Goal: Register for event/course

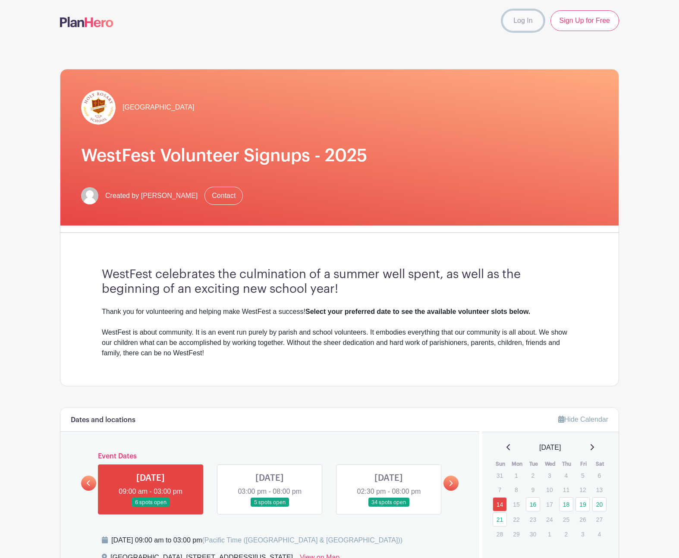
click at [524, 22] on link "Log In" at bounding box center [523, 20] width 41 height 21
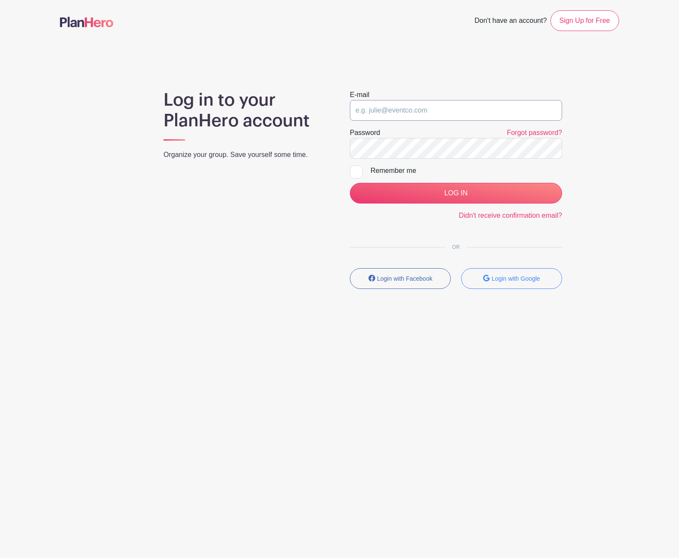
click at [416, 109] on input "email" at bounding box center [456, 110] width 212 height 21
type input "[EMAIL_ADDRESS][DOMAIN_NAME]"
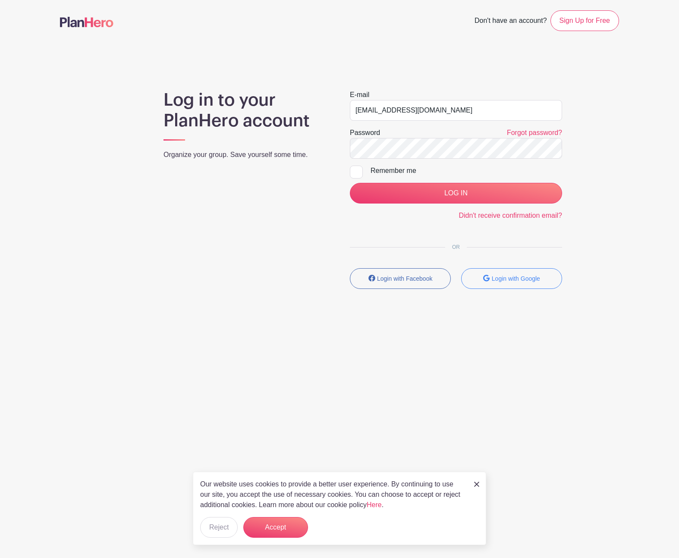
click at [356, 172] on div at bounding box center [356, 172] width 13 height 13
click at [356, 171] on input "Remember me" at bounding box center [353, 169] width 6 height 6
checkbox input "true"
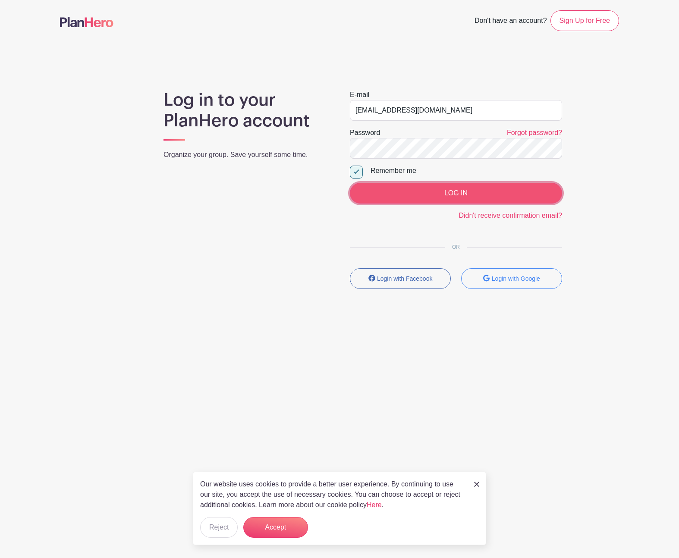
click at [439, 190] on input "LOG IN" at bounding box center [456, 193] width 212 height 21
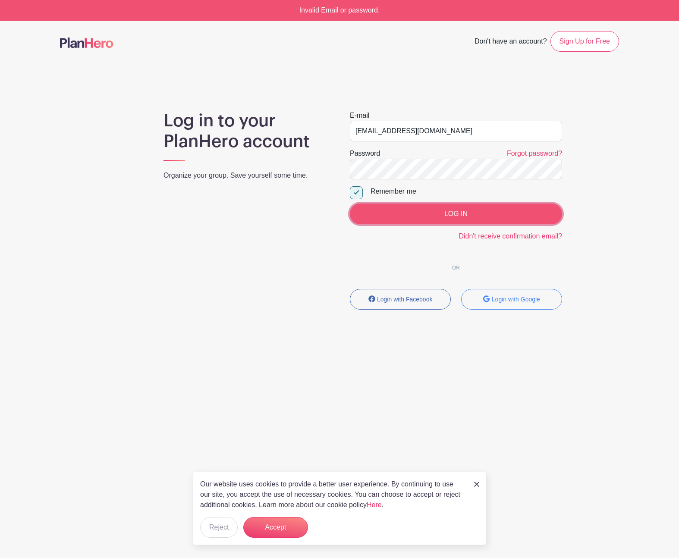
click at [451, 218] on input "LOG IN" at bounding box center [456, 214] width 212 height 21
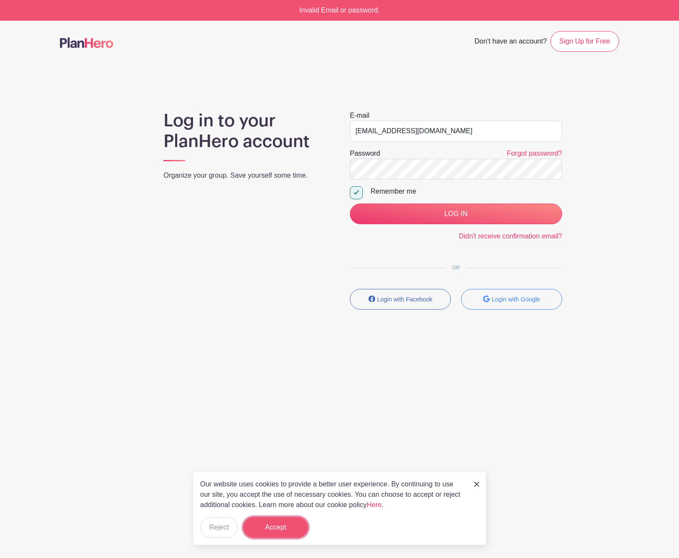
click at [278, 533] on button "Accept" at bounding box center [275, 527] width 65 height 21
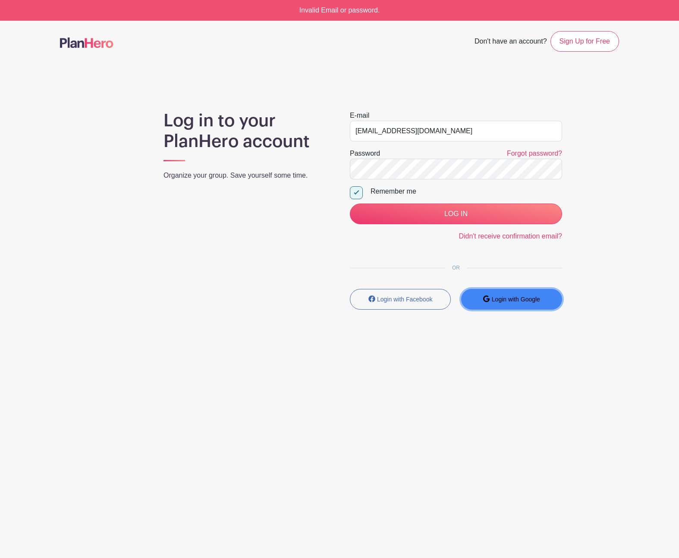
click at [518, 303] on small "Login with Google" at bounding box center [516, 299] width 48 height 7
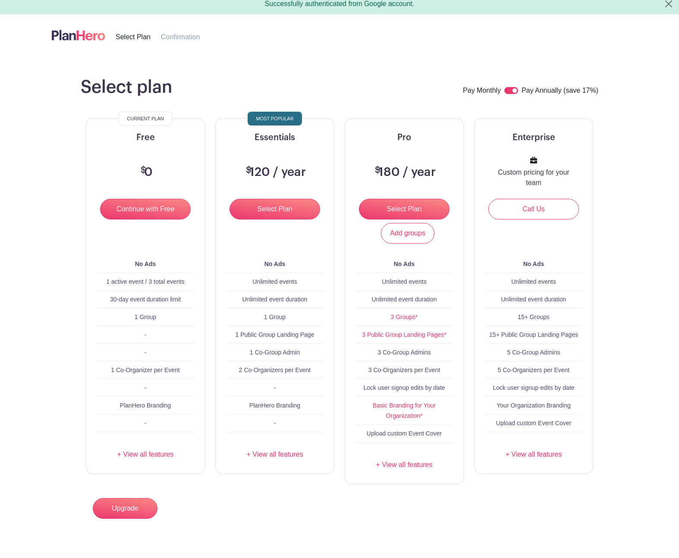
scroll to position [6, 0]
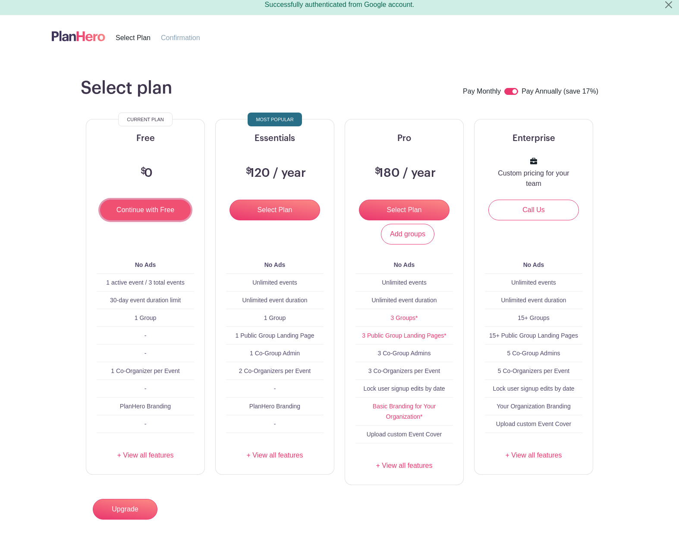
click at [147, 209] on input "Continue with Free" at bounding box center [145, 210] width 91 height 21
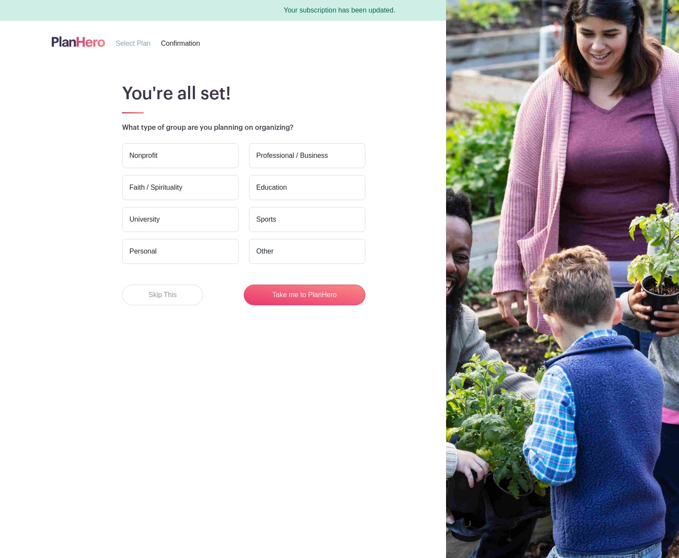
click at [71, 43] on img at bounding box center [79, 42] width 54 height 14
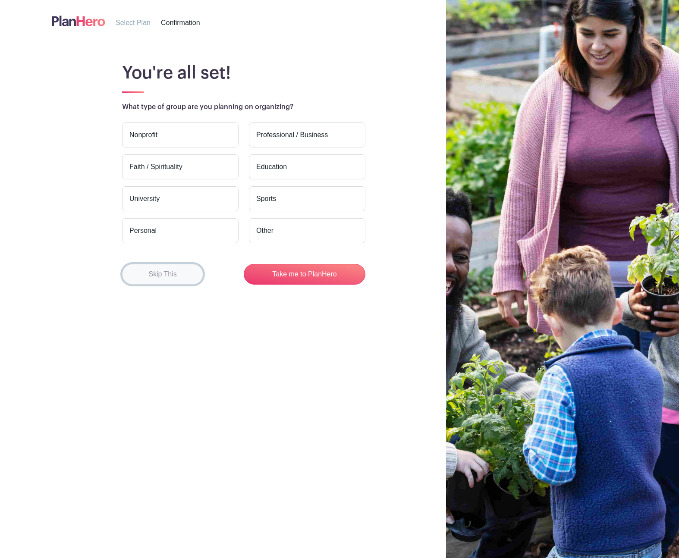
click at [161, 281] on button "Skip This" at bounding box center [162, 274] width 81 height 21
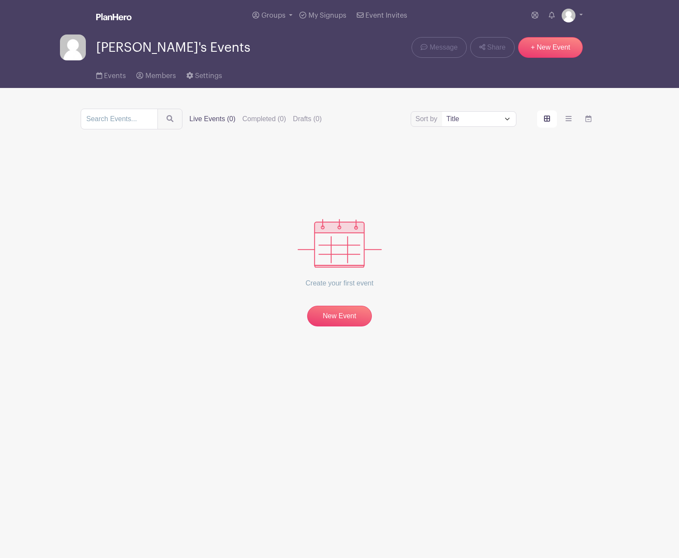
click at [113, 17] on img at bounding box center [113, 16] width 35 height 7
click at [319, 13] on span "My Signups" at bounding box center [328, 15] width 38 height 7
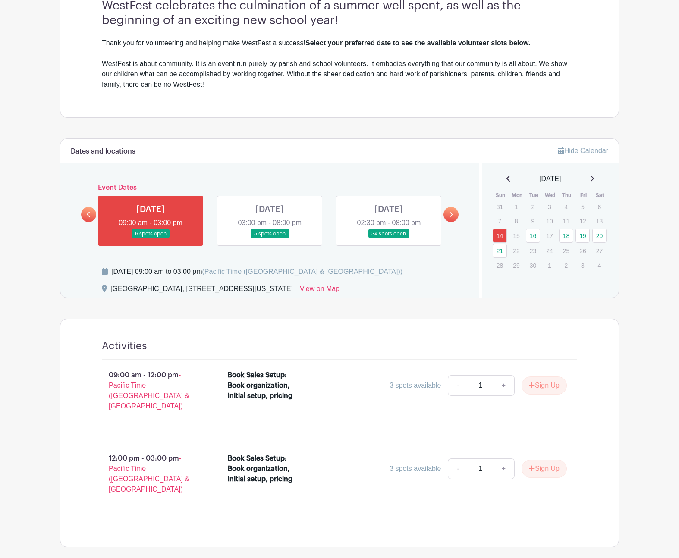
scroll to position [284, 0]
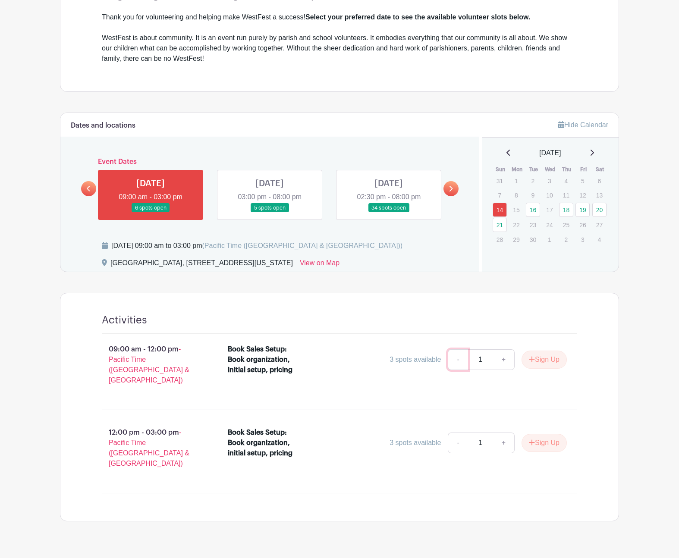
click at [455, 362] on link "-" at bounding box center [458, 360] width 20 height 21
click at [270, 213] on link at bounding box center [270, 213] width 0 height 0
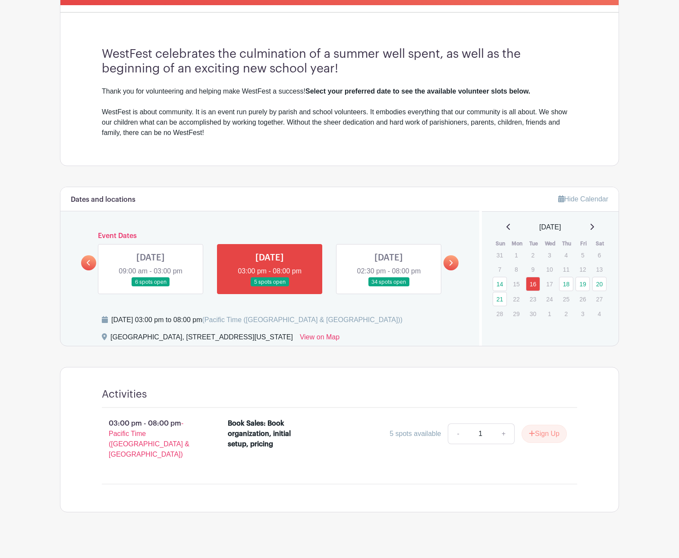
click at [151, 287] on link at bounding box center [151, 287] width 0 height 0
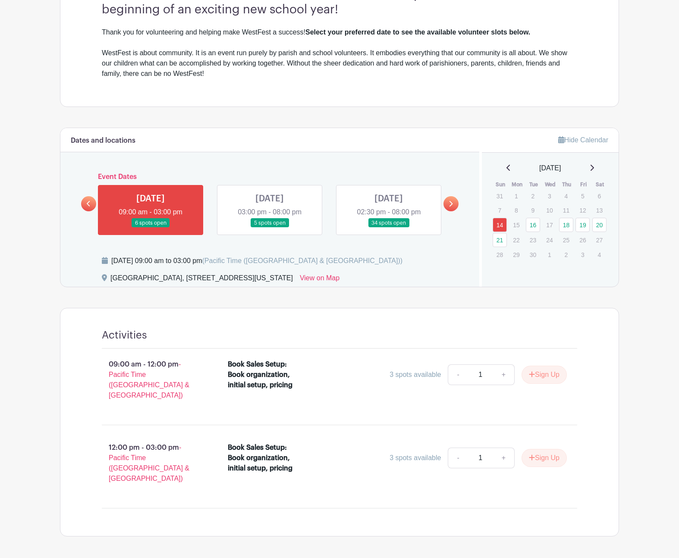
scroll to position [284, 0]
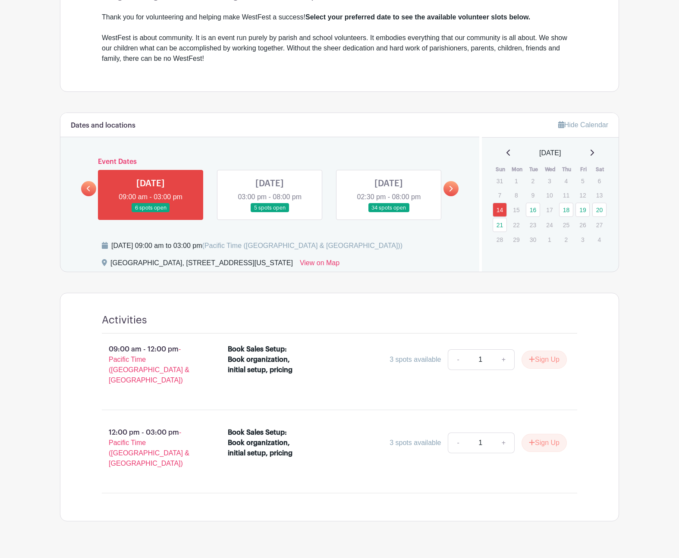
drag, startPoint x: 229, startPoint y: 350, endPoint x: 225, endPoint y: 348, distance: 4.4
click at [229, 350] on div "Book Sales Setup: Book organization, initial setup, pricing" at bounding box center [265, 359] width 75 height 31
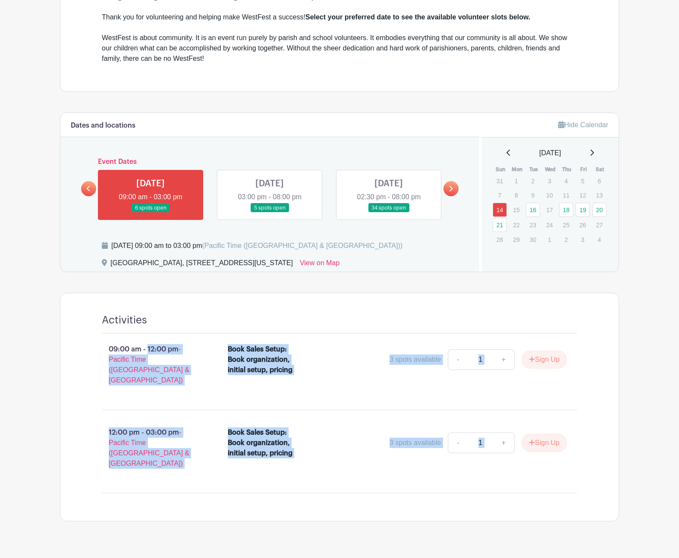
drag, startPoint x: 107, startPoint y: 350, endPoint x: 584, endPoint y: 449, distance: 488.0
click at [584, 449] on div "09:00 am - 12:00 pm - Pacific Time (US & Canada) Book Sales Setup: Book organiz…" at bounding box center [339, 414] width 517 height 160
copy div "09:00 am - 12:00 pm - Pacific Time (US & Canada) Book Sales Setup: Book organiz…"
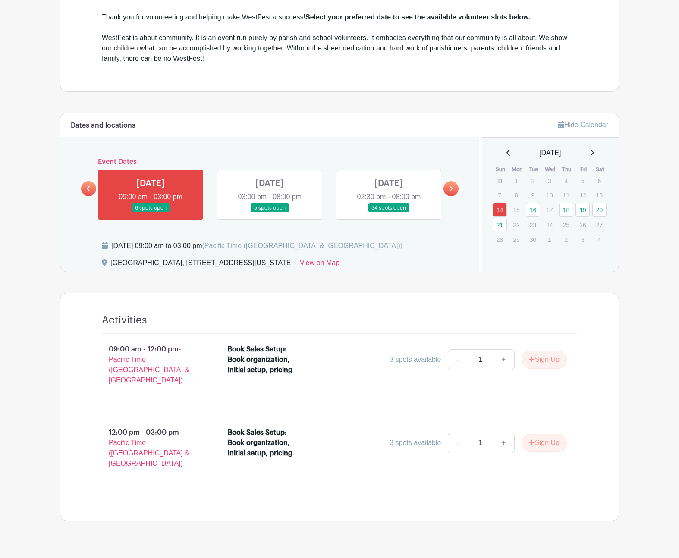
click at [107, 350] on p "09:00 am - 12:00 pm - Pacific Time (US & Canada)" at bounding box center [151, 365] width 126 height 48
drag, startPoint x: 228, startPoint y: 350, endPoint x: 293, endPoint y: 361, distance: 65.3
click at [292, 370] on div "Book Sales Setup: Book organization, initial setup, pricing" at bounding box center [265, 359] width 75 height 31
copy div "Book Sales Setup: Book organization, initial setup, pricing"
click at [270, 213] on link at bounding box center [270, 213] width 0 height 0
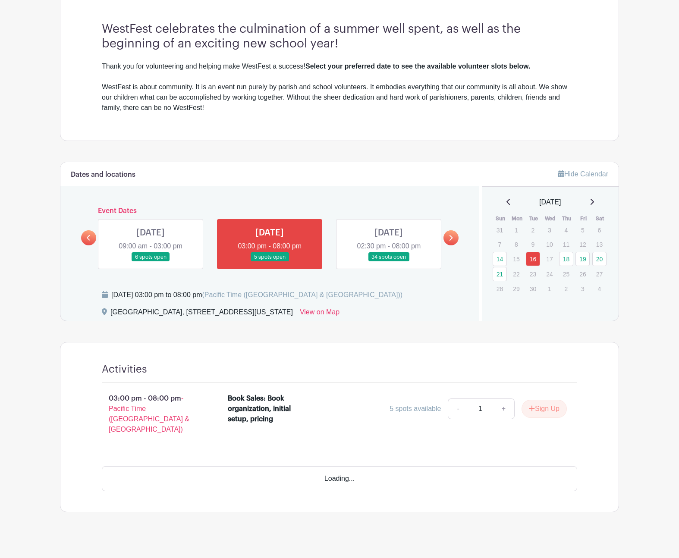
scroll to position [210, 0]
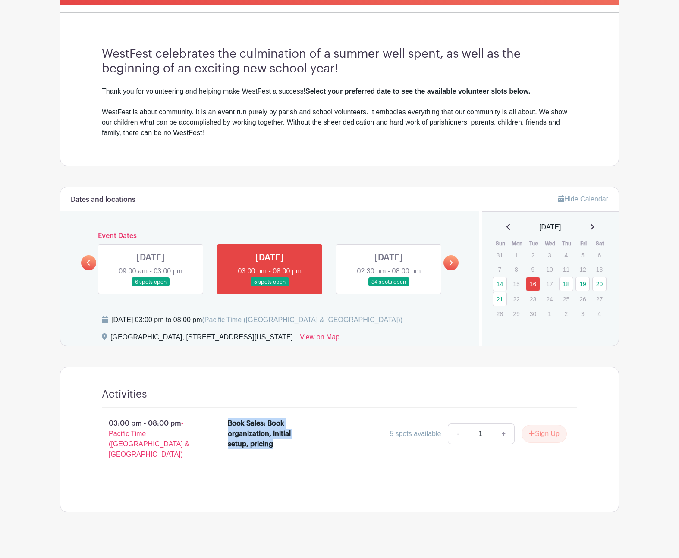
drag, startPoint x: 229, startPoint y: 422, endPoint x: 299, endPoint y: 457, distance: 78.4
click at [299, 458] on div "Book Sales: Book organization, initial setup, pricing 5 spots available - 1 + S…" at bounding box center [403, 442] width 378 height 55
copy div "Book Sales: Book organization, initial setup, pricing"
click at [389, 287] on link at bounding box center [389, 287] width 0 height 0
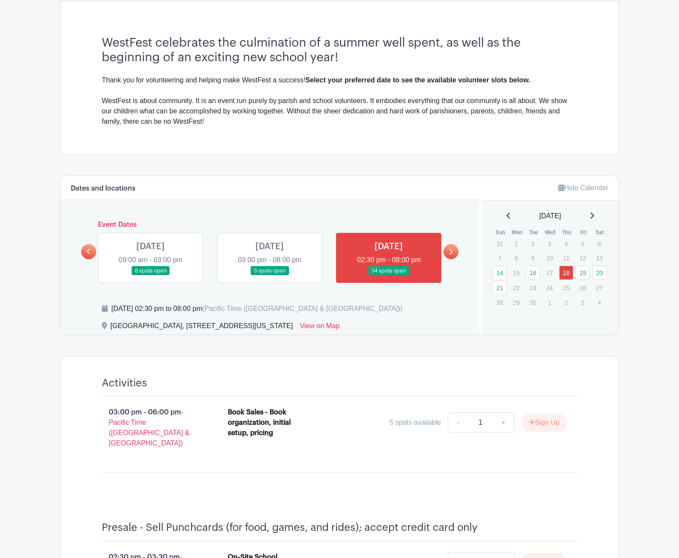
click at [270, 276] on link at bounding box center [270, 276] width 0 height 0
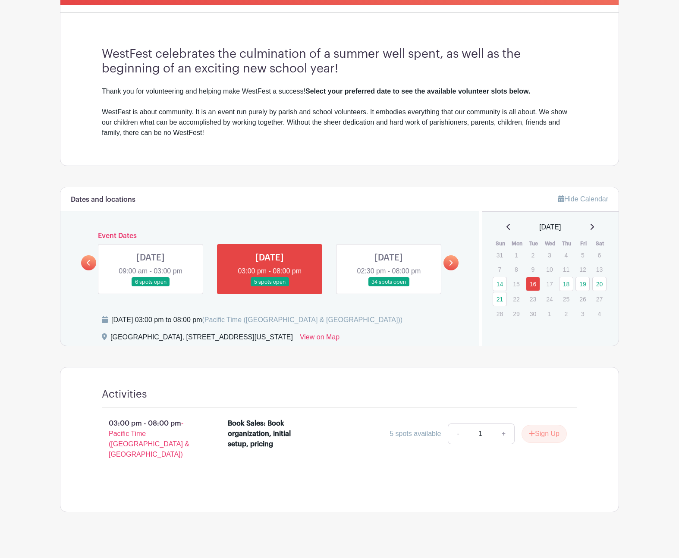
click at [389, 287] on link at bounding box center [389, 287] width 0 height 0
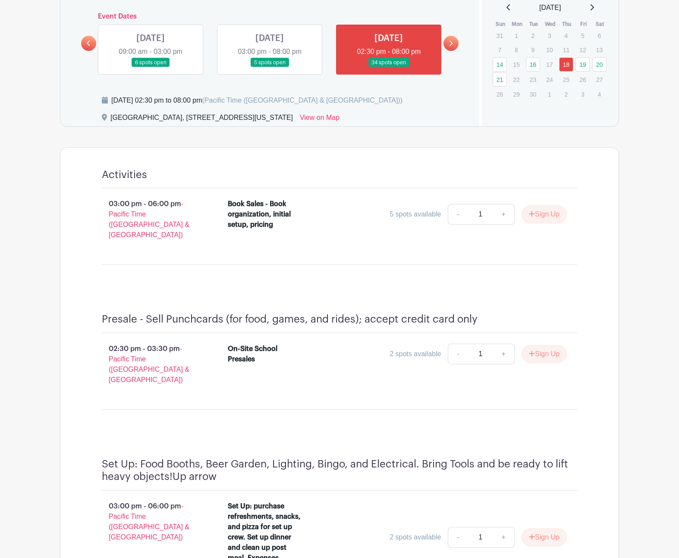
scroll to position [429, 0]
click at [455, 47] on link at bounding box center [451, 44] width 15 height 15
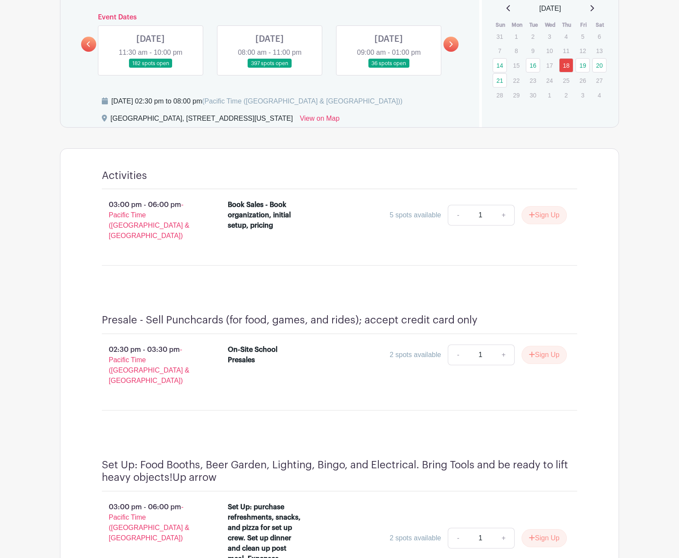
click at [151, 68] on link at bounding box center [151, 68] width 0 height 0
click at [270, 68] on link at bounding box center [270, 68] width 0 height 0
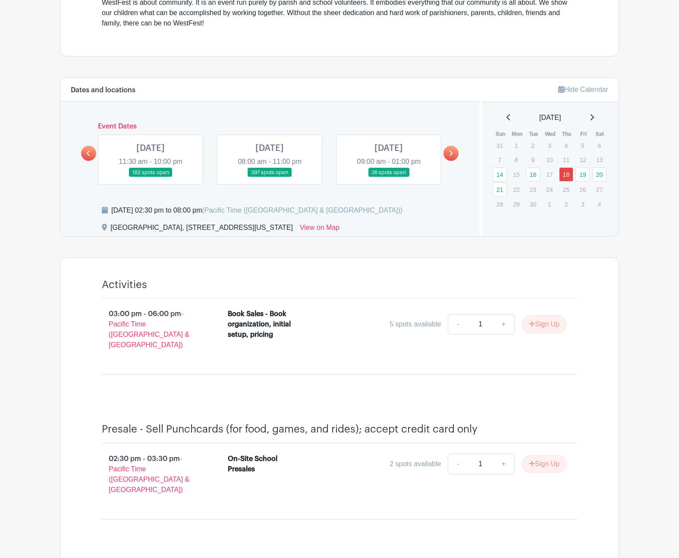
scroll to position [318, 0]
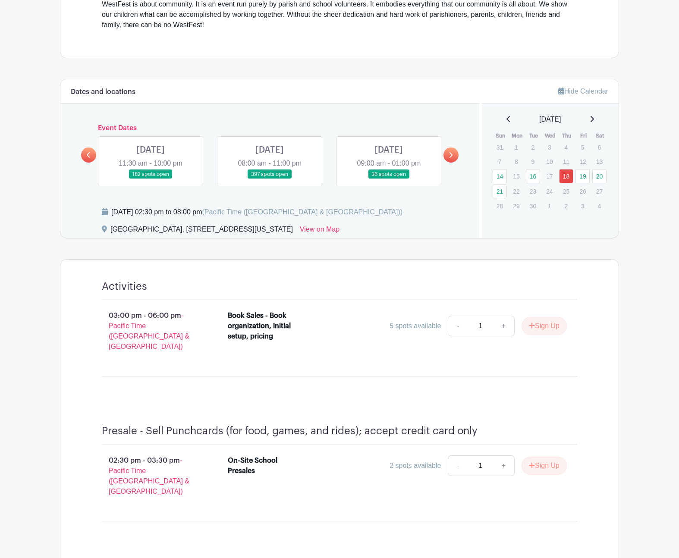
click at [151, 179] on link at bounding box center [151, 179] width 0 height 0
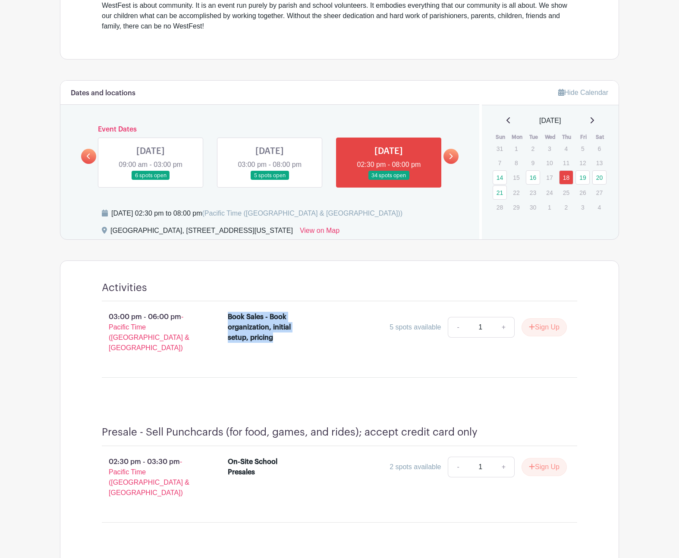
drag, startPoint x: 230, startPoint y: 317, endPoint x: 293, endPoint y: 344, distance: 69.3
click at [293, 345] on div "Book Sales - Book organization, initial setup, pricing 5 spots available - 1 + …" at bounding box center [398, 329] width 340 height 35
copy div "Book Sales - Book organization, initial setup, pricing"
click at [453, 159] on icon at bounding box center [451, 156] width 4 height 6
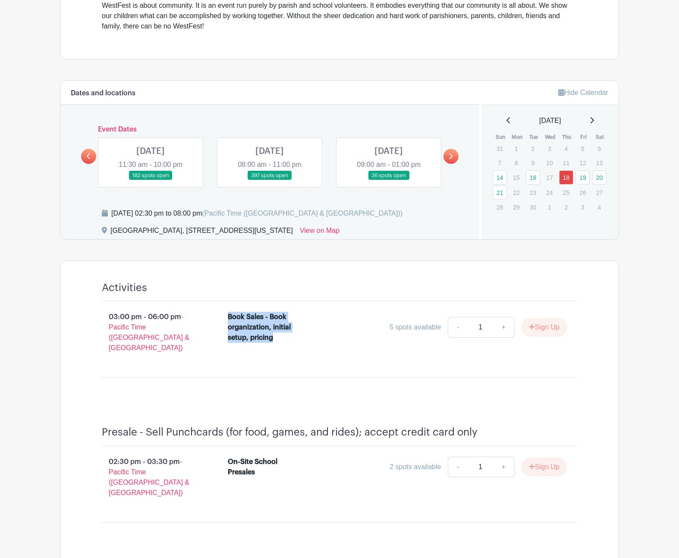
click at [151, 180] on link at bounding box center [151, 180] width 0 height 0
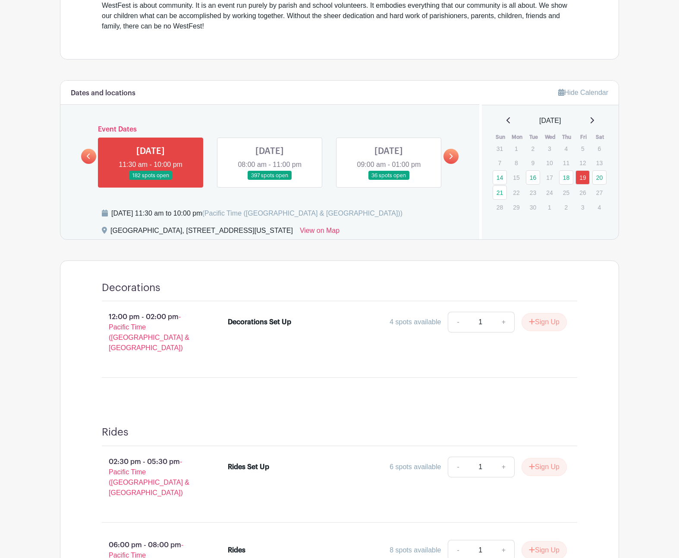
click at [91, 154] on link at bounding box center [88, 156] width 15 height 15
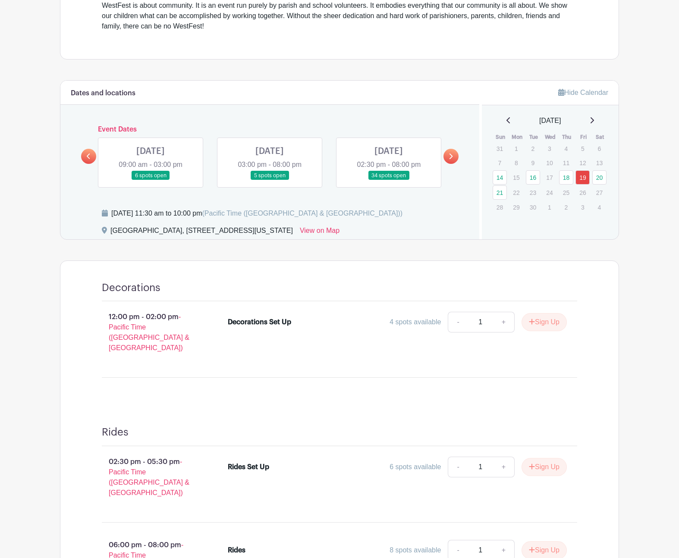
click at [389, 180] on link at bounding box center [389, 180] width 0 height 0
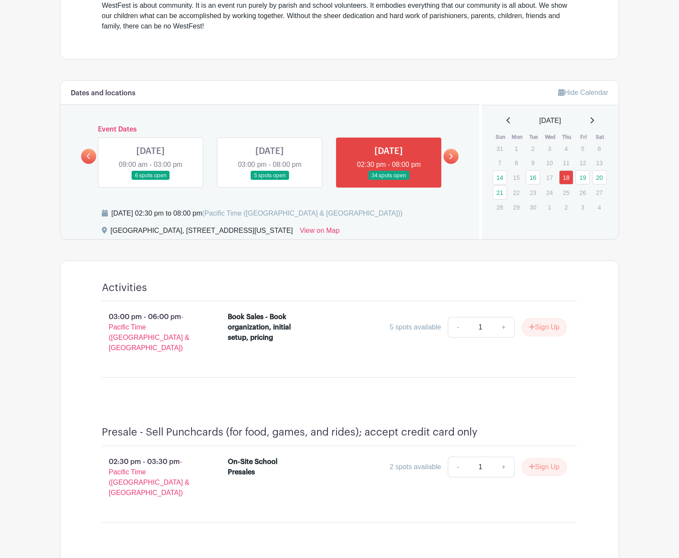
click at [447, 156] on link at bounding box center [451, 156] width 15 height 15
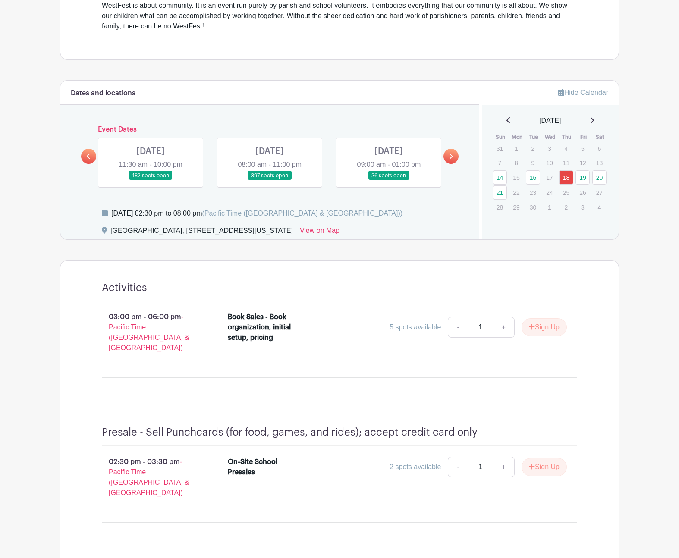
click at [151, 180] on link at bounding box center [151, 180] width 0 height 0
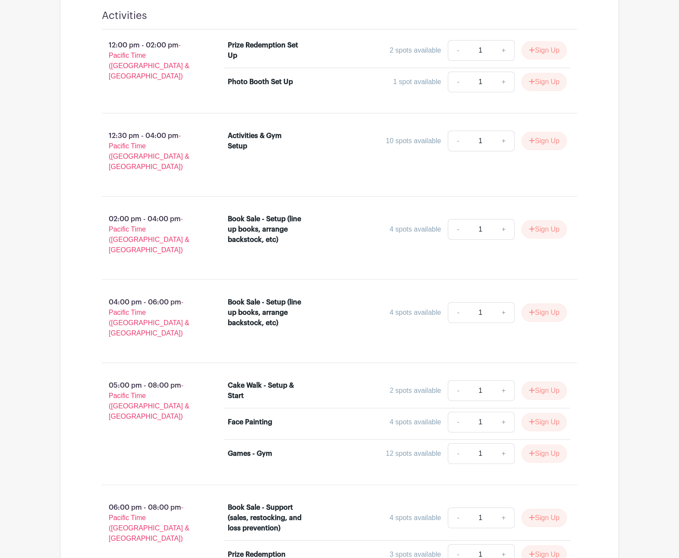
scroll to position [1044, 0]
drag, startPoint x: 227, startPoint y: 174, endPoint x: 297, endPoint y: 192, distance: 71.5
click at [297, 215] on div "Book Sale - Setup (line up books, arrange backstock, etc)" at bounding box center [265, 230] width 75 height 31
copy div "Book Sale - Setup (line up books, arrange backstock, etc)"
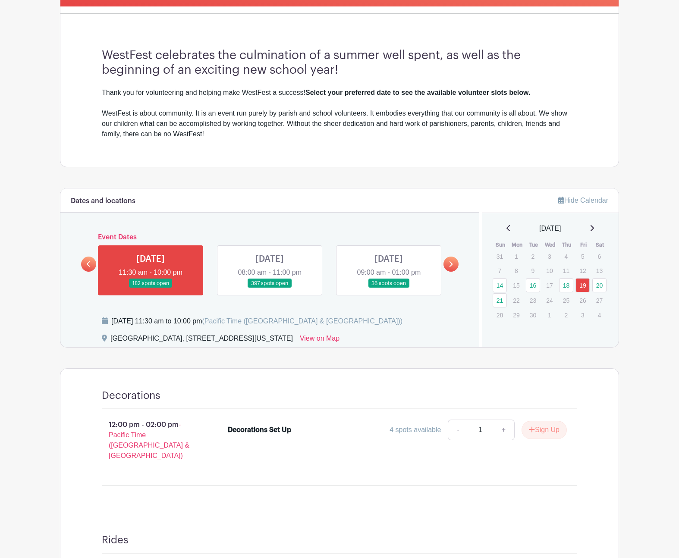
scroll to position [211, 0]
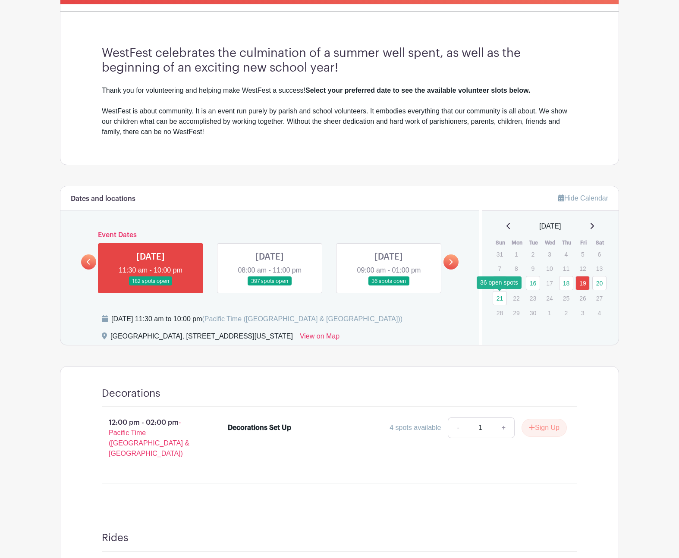
click at [500, 298] on link "21" at bounding box center [500, 298] width 14 height 14
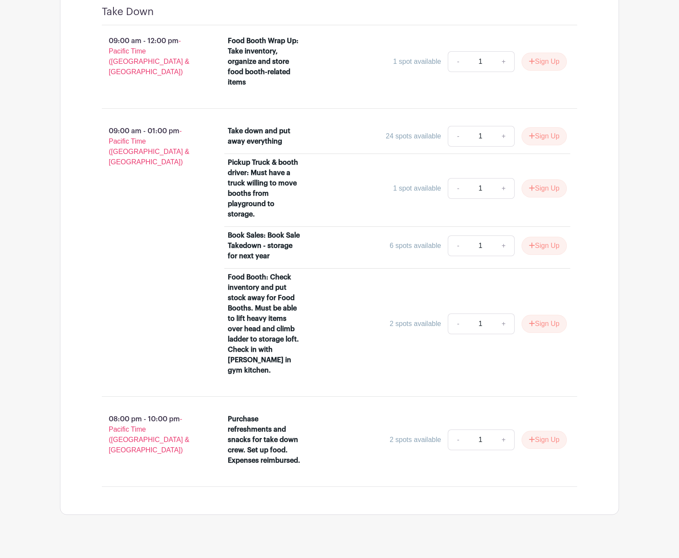
scroll to position [605, 0]
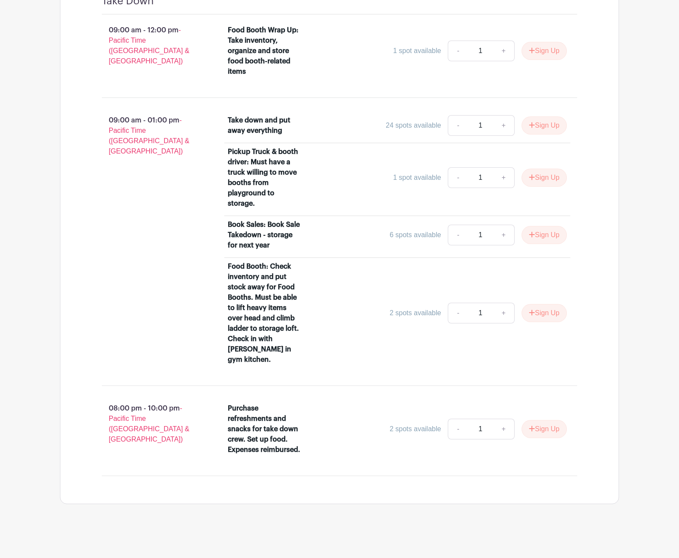
drag, startPoint x: 228, startPoint y: 224, endPoint x: 288, endPoint y: 244, distance: 63.3
click at [288, 245] on div "Book Sales: Book Sale Takedown - storage for next year" at bounding box center [265, 235] width 75 height 31
copy div "Book Sales: Book Sale Takedown - storage for next year"
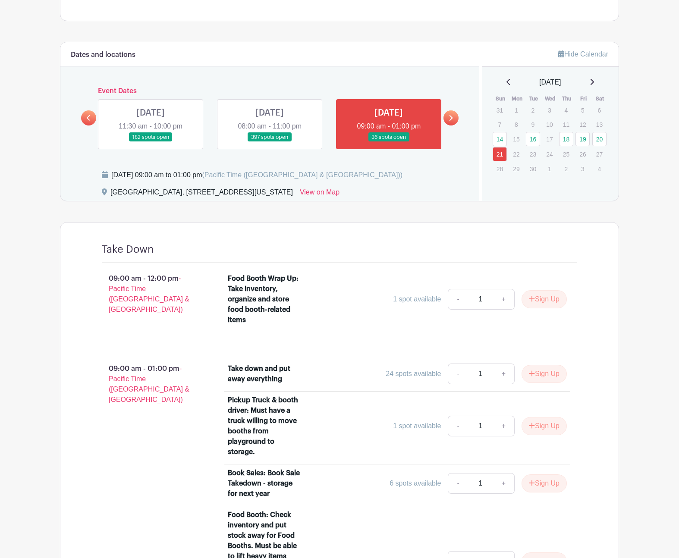
scroll to position [353, 0]
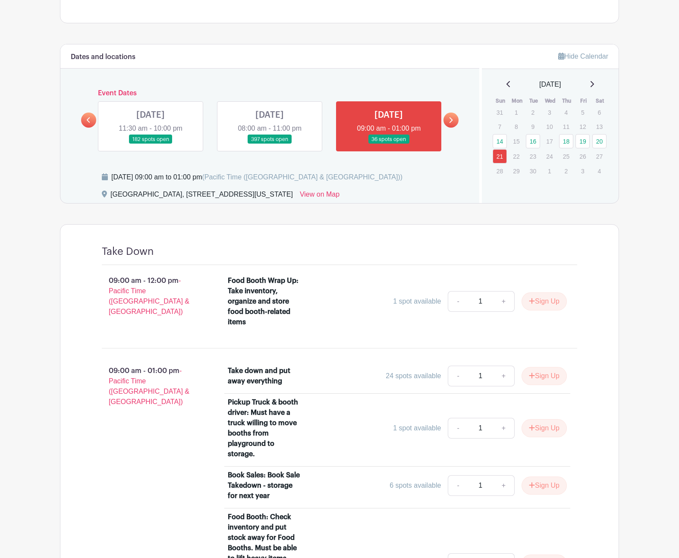
click at [270, 144] on link at bounding box center [270, 144] width 0 height 0
click at [601, 142] on link "20" at bounding box center [600, 141] width 14 height 14
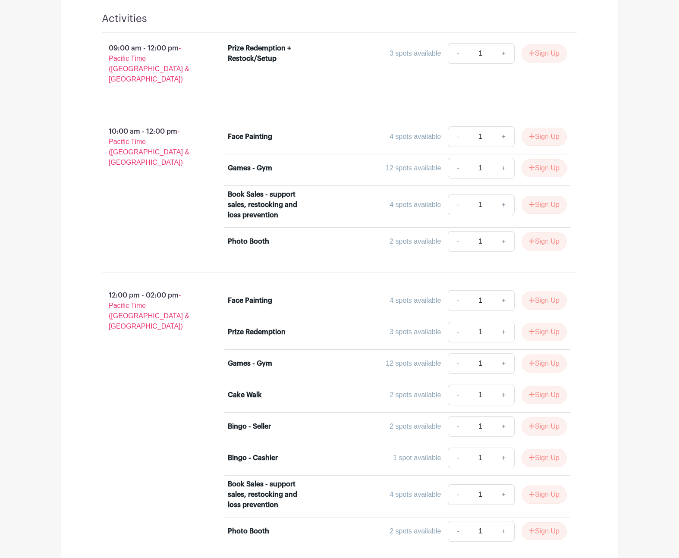
scroll to position [1243, 0]
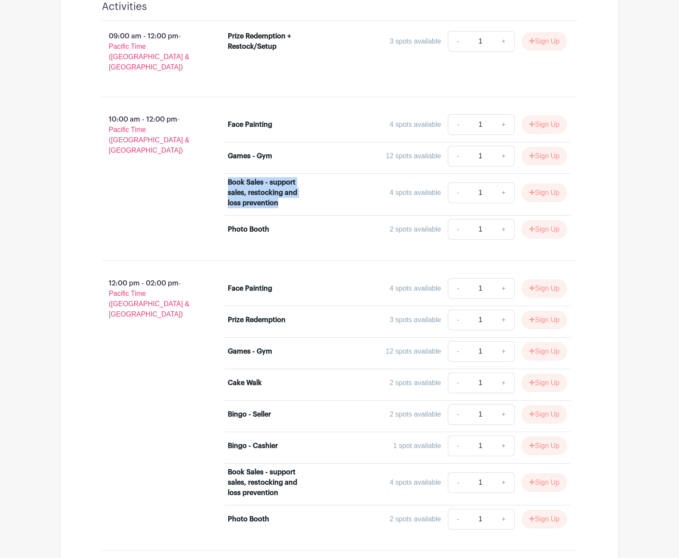
drag, startPoint x: 228, startPoint y: 110, endPoint x: 296, endPoint y: 126, distance: 69.4
click at [291, 177] on div "Book Sales - support sales, restocking and loss prevention" at bounding box center [265, 192] width 75 height 31
copy div "Book Sales - support sales, restocking and loss prevention"
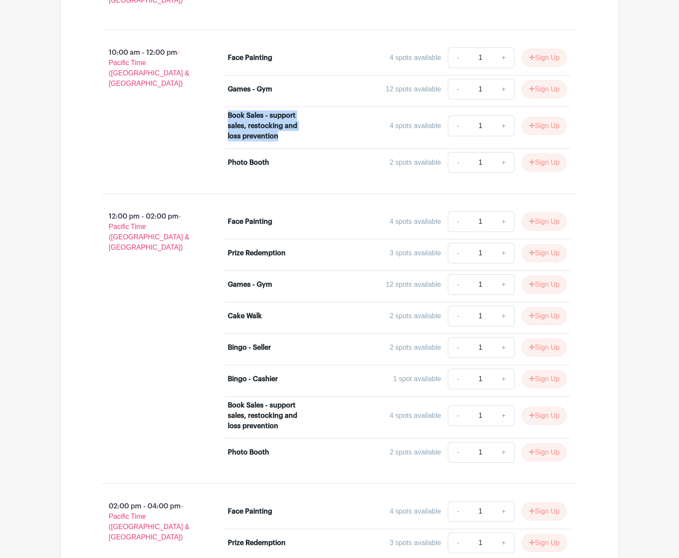
scroll to position [0, 0]
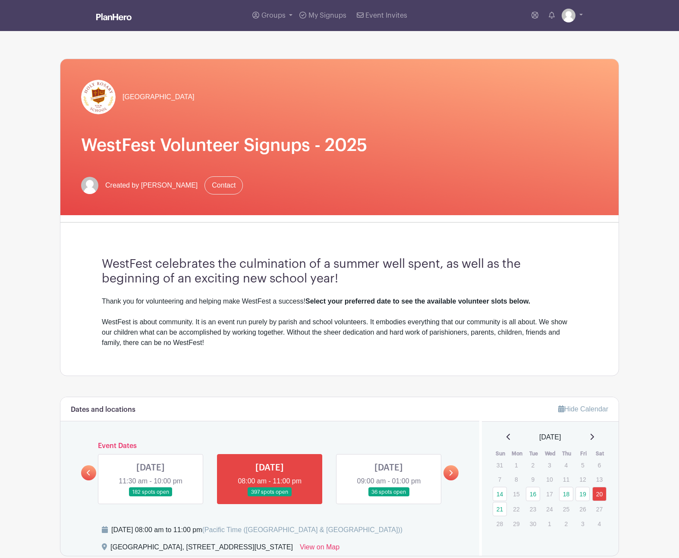
click at [151, 497] on link at bounding box center [151, 497] width 0 height 0
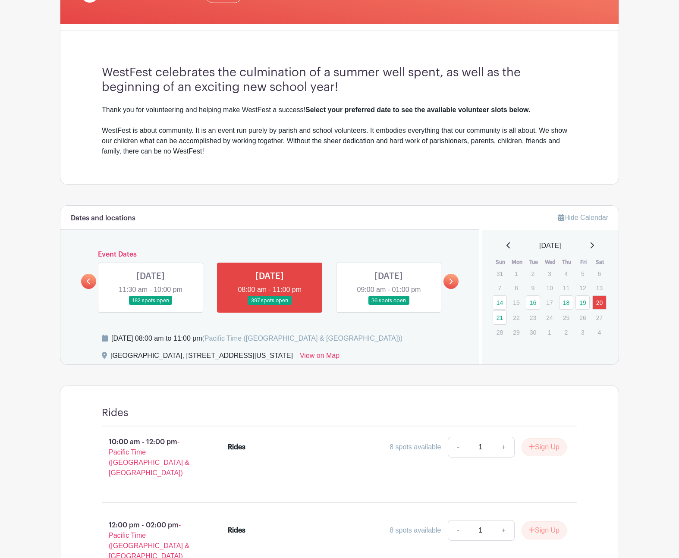
scroll to position [197, 0]
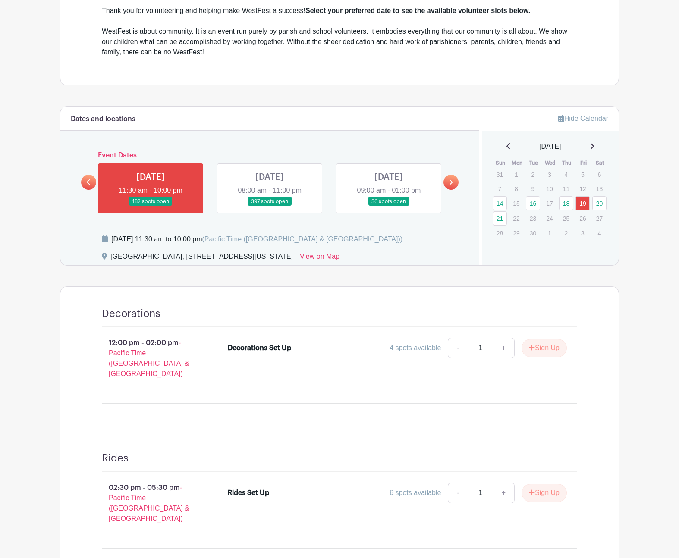
scroll to position [293, 0]
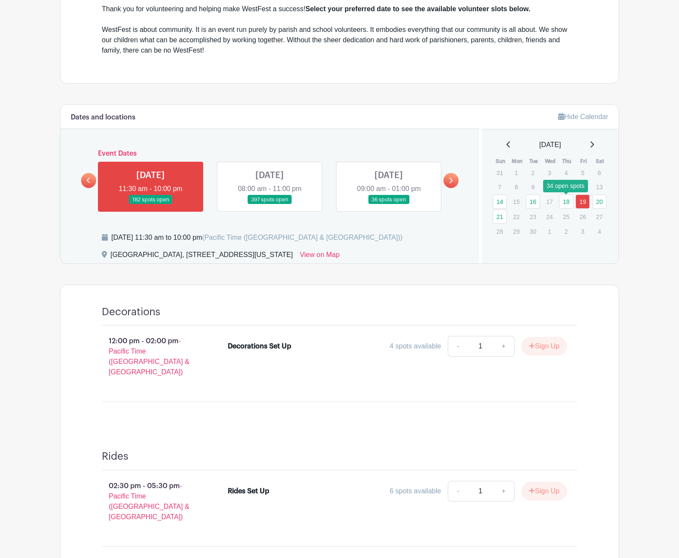
click at [570, 204] on link "18" at bounding box center [566, 202] width 14 height 14
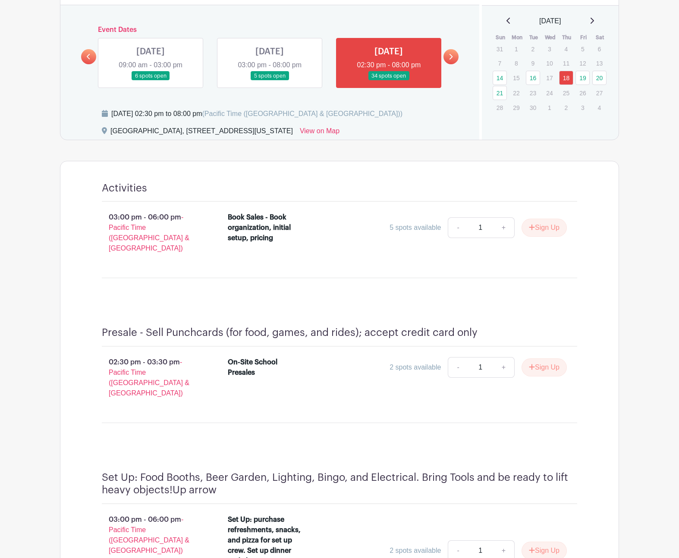
scroll to position [416, 0]
click at [529, 80] on link "16" at bounding box center [533, 78] width 14 height 14
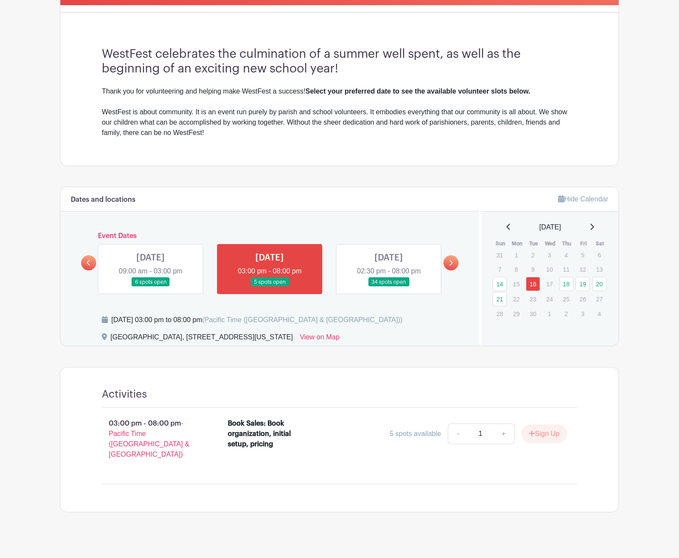
click at [389, 287] on link at bounding box center [389, 287] width 0 height 0
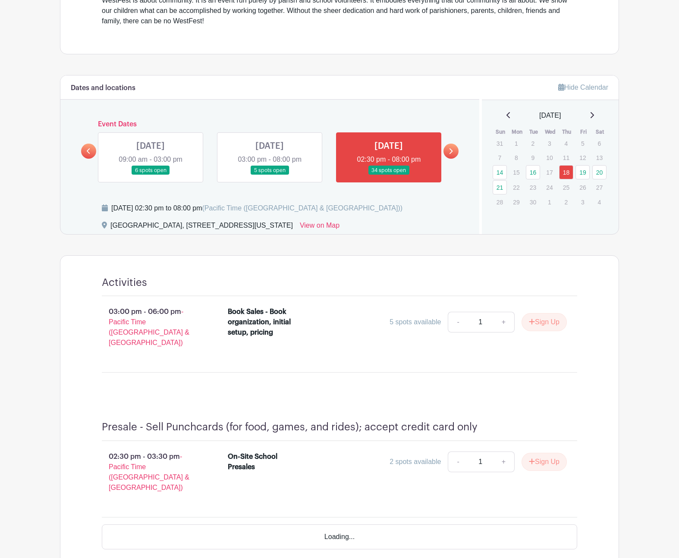
scroll to position [322, 0]
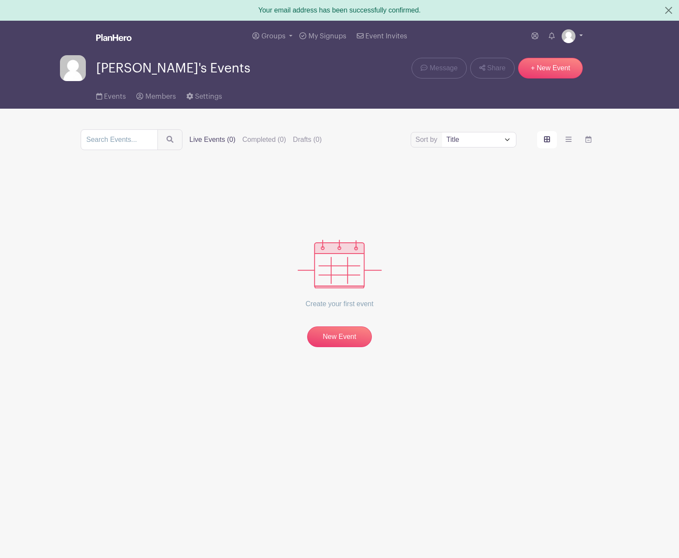
click at [580, 33] on link at bounding box center [572, 36] width 21 height 14
click at [550, 60] on link "My account" at bounding box center [548, 57] width 68 height 14
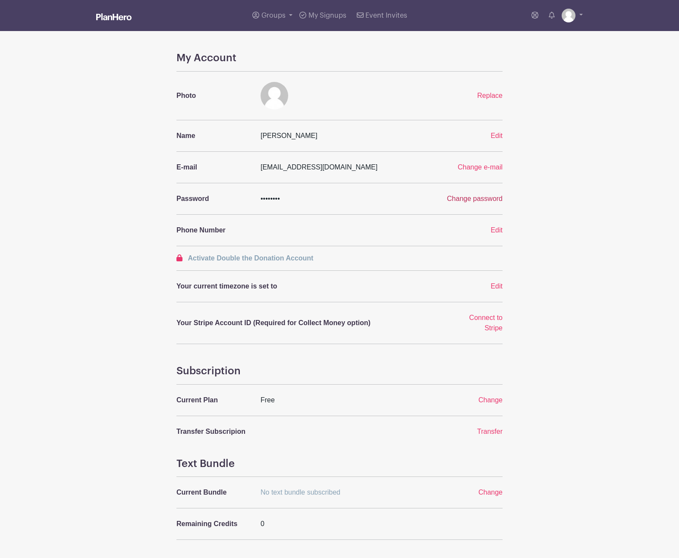
click at [473, 198] on span "Change password" at bounding box center [475, 198] width 56 height 7
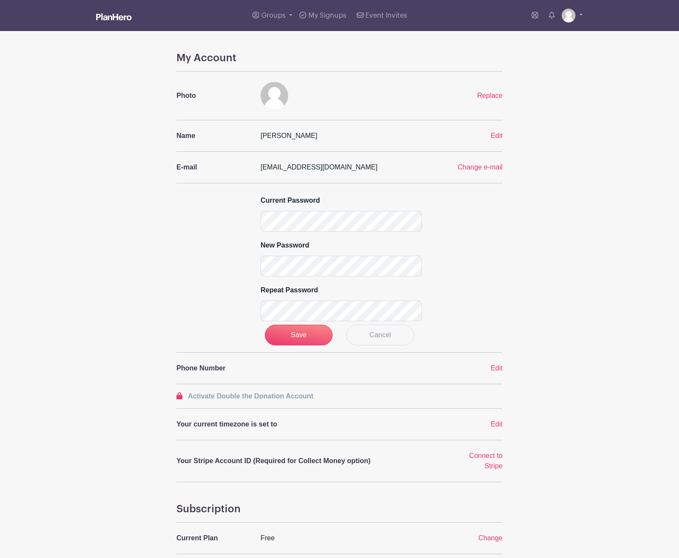
click at [561, 244] on div "My Account Photo Replace Name Erik Luchauer Edit E-mail luchauer@gmail.com Chan…" at bounding box center [340, 381] width 570 height 658
click at [483, 164] on span "Change e-mail" at bounding box center [480, 167] width 45 height 7
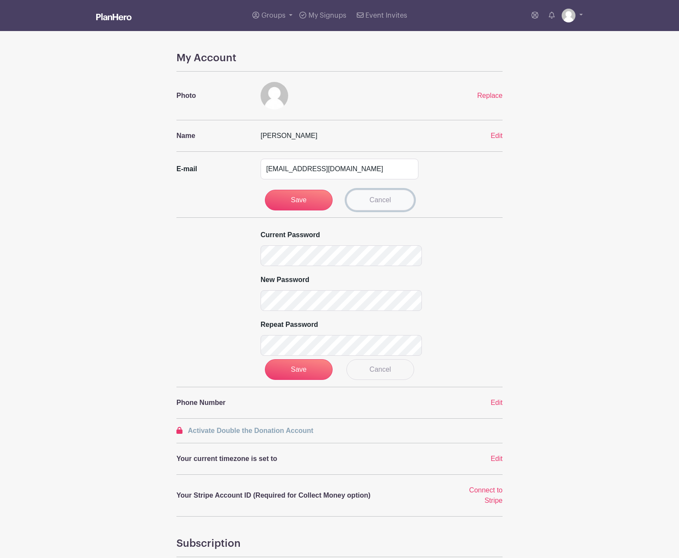
click at [375, 201] on link "Cancel" at bounding box center [381, 200] width 68 height 21
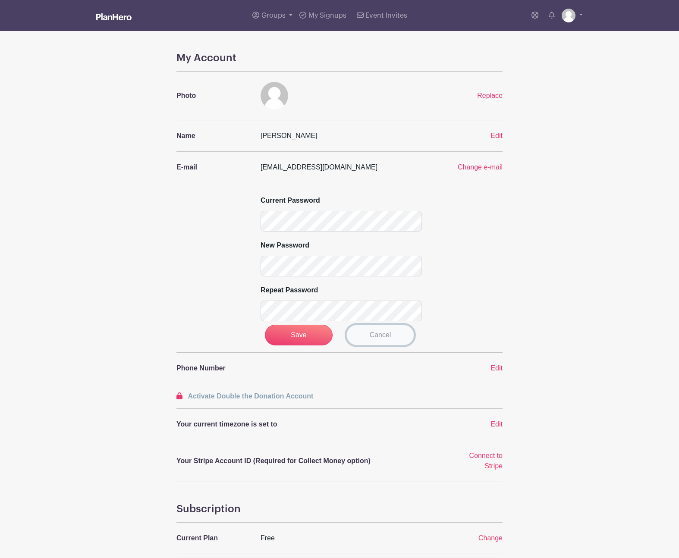
click at [395, 342] on link "Cancel" at bounding box center [381, 335] width 68 height 21
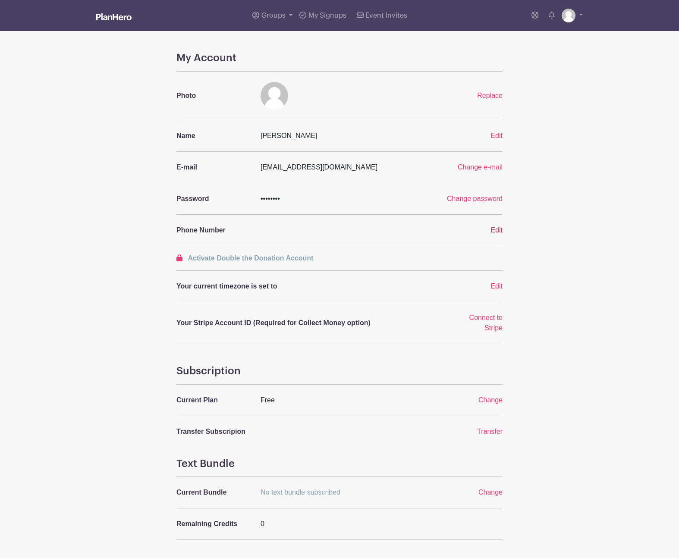
click at [503, 230] on div "Edit" at bounding box center [480, 230] width 56 height 10
click at [499, 230] on span "Edit" at bounding box center [497, 230] width 12 height 7
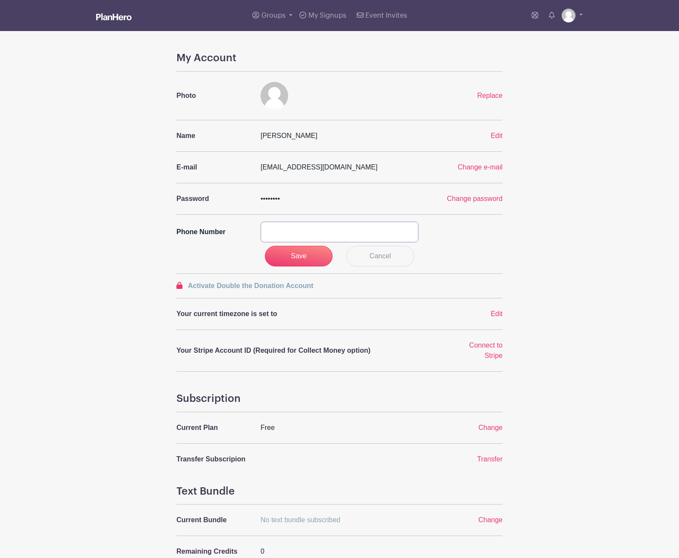
click at [302, 235] on input "text" at bounding box center [340, 232] width 158 height 21
type input "2023026695"
click at [293, 259] on input "Save" at bounding box center [299, 256] width 68 height 21
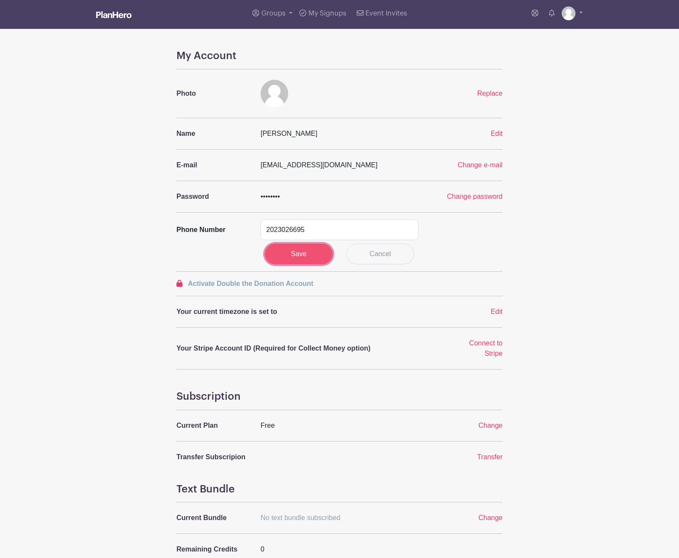
click at [284, 257] on input "Save" at bounding box center [299, 254] width 68 height 21
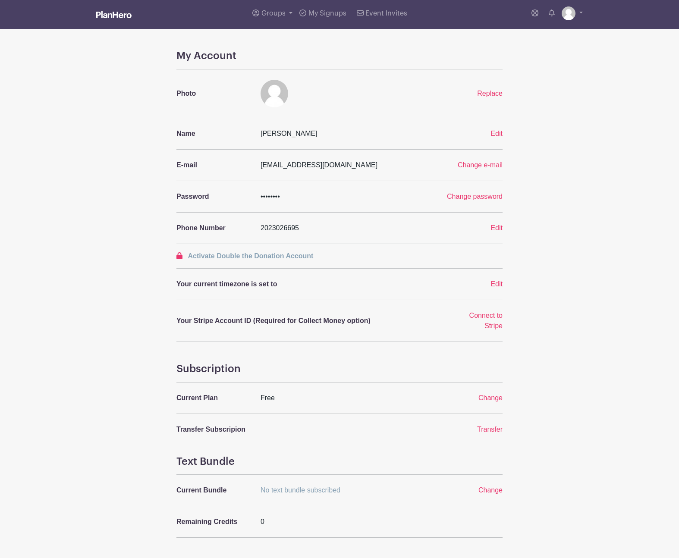
click at [477, 95] on div "Replace" at bounding box center [480, 93] width 56 height 10
click at [486, 93] on span "Replace" at bounding box center [489, 93] width 25 height 7
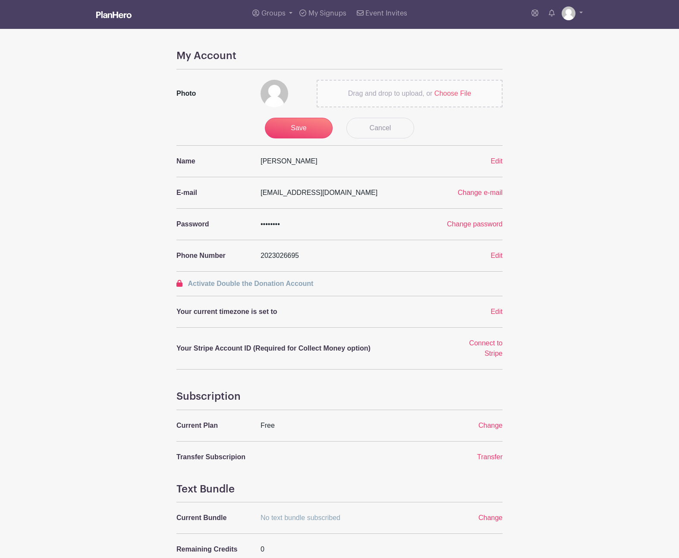
click at [452, 95] on span "Choose File" at bounding box center [453, 93] width 37 height 7
click at [0, 0] on input "Drag and drop to upload, or Choose File" at bounding box center [0, 0] width 0 height 0
click at [299, 128] on input "Save" at bounding box center [299, 128] width 68 height 21
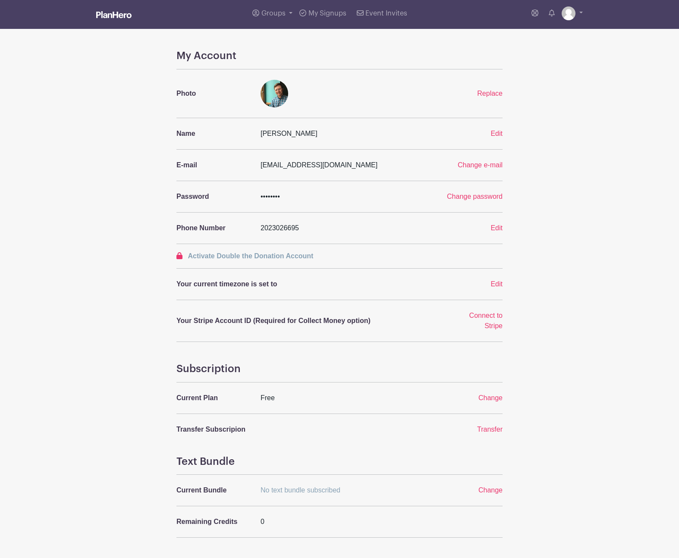
click at [494, 290] on div "My Account Photo Replace Name Erik Luchauer Edit E-mail luchauer@gmail.com Chan…" at bounding box center [340, 310] width 326 height 520
click at [494, 286] on span "Edit" at bounding box center [497, 284] width 12 height 7
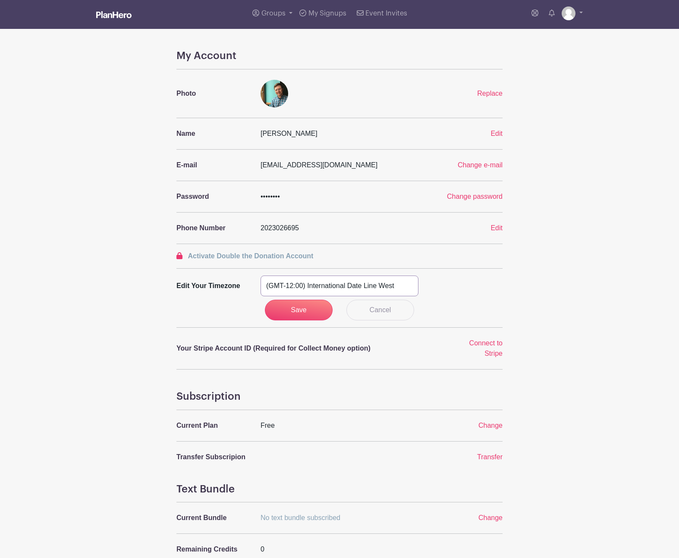
click at [297, 285] on select "(GMT-12:00) International Date Line West (GMT-11:00) American Samoa (GMT-11:00)…" at bounding box center [340, 286] width 158 height 21
select select "Pacific Time (US & Canada)"
click at [261, 276] on select "(GMT-12:00) International Date Line West (GMT-11:00) American Samoa (GMT-11:00)…" at bounding box center [340, 286] width 158 height 21
click at [312, 311] on input "Save" at bounding box center [299, 310] width 68 height 21
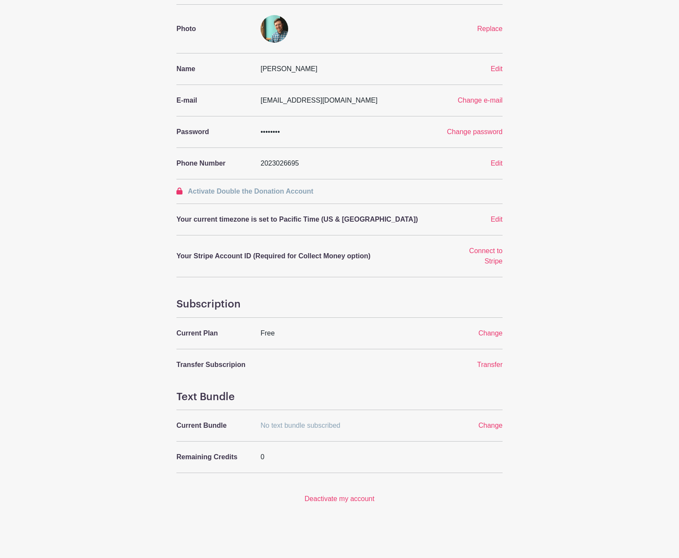
scroll to position [0, 0]
